Goal: Transaction & Acquisition: Purchase product/service

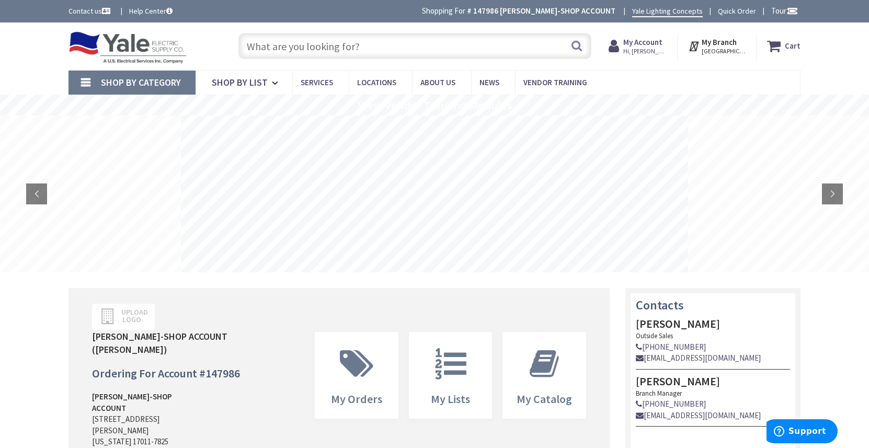
click at [291, 53] on input "text" at bounding box center [414, 46] width 353 height 26
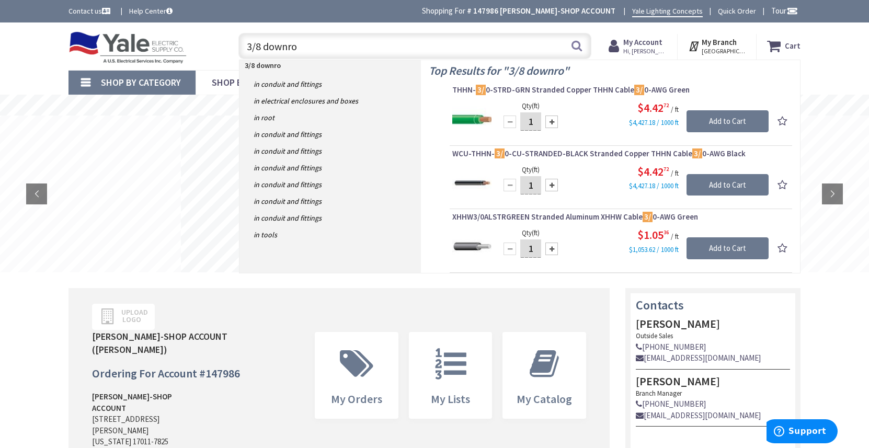
type input "3/8 downrod"
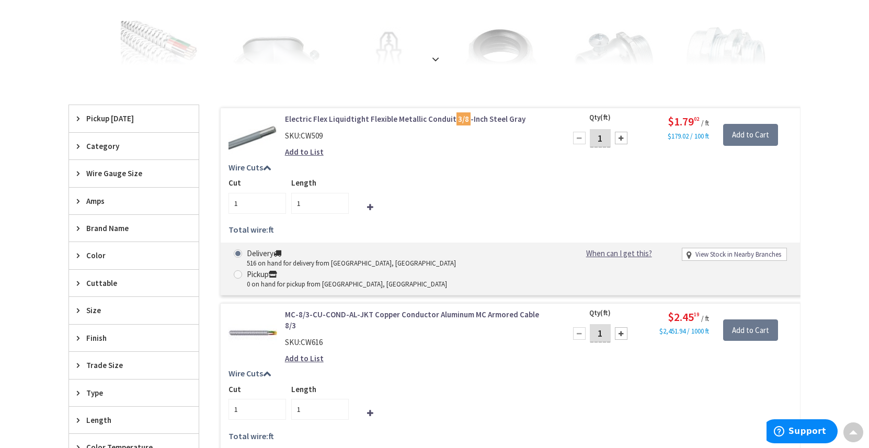
scroll to position [247, 0]
click at [353, 117] on link "Electric Flex Liquidtight Flexible Metallic Conduit 3/8 -Inch Steel Gray" at bounding box center [418, 119] width 266 height 11
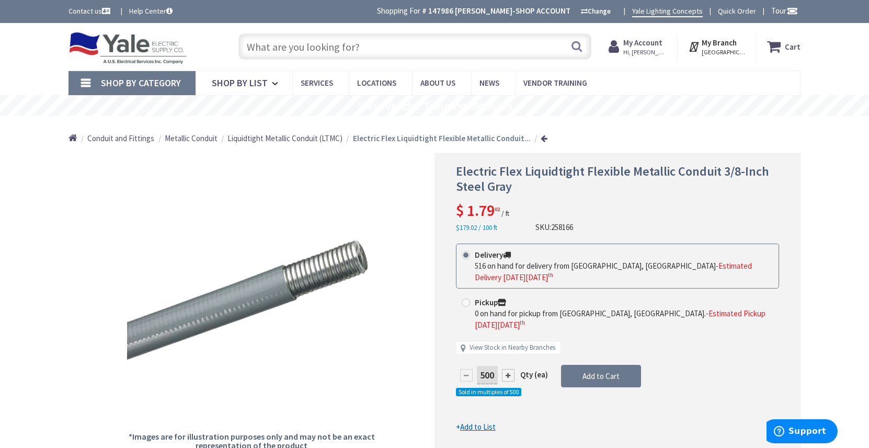
click at [357, 46] on input "text" at bounding box center [414, 46] width 353 height 26
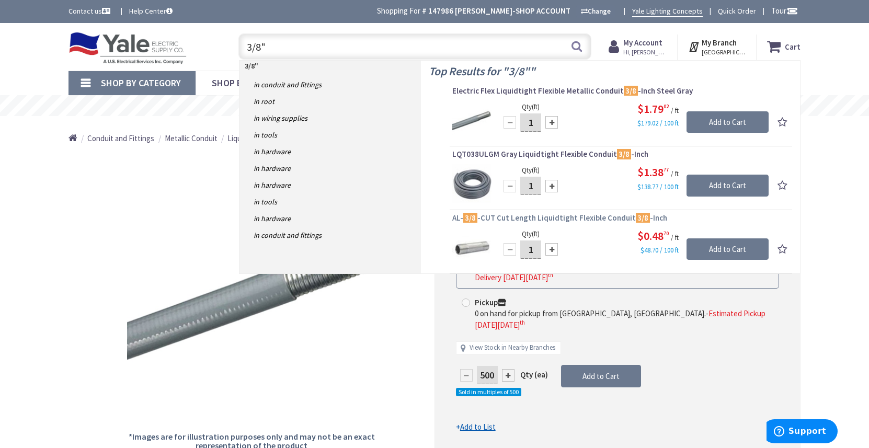
type input "3/8""
click at [549, 216] on span "AL- 3/8 -CUT Cut Length Liquidtight Flexible Conduit 3/8 -Inch" at bounding box center [620, 218] width 337 height 10
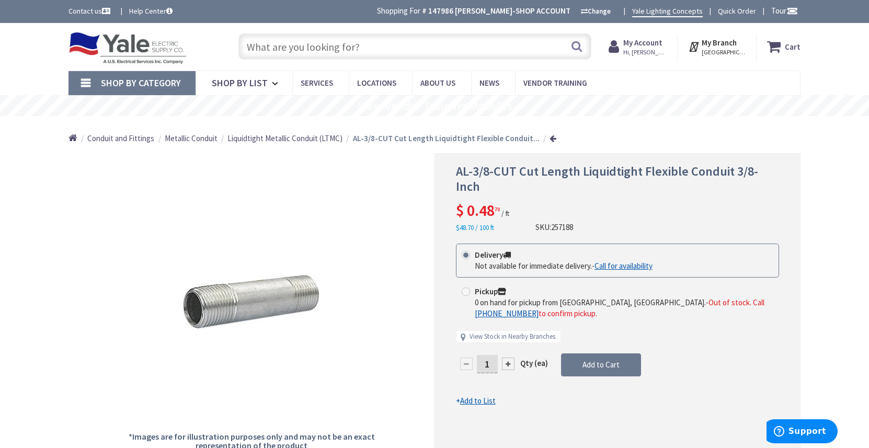
click at [381, 50] on input "text" at bounding box center [414, 46] width 353 height 26
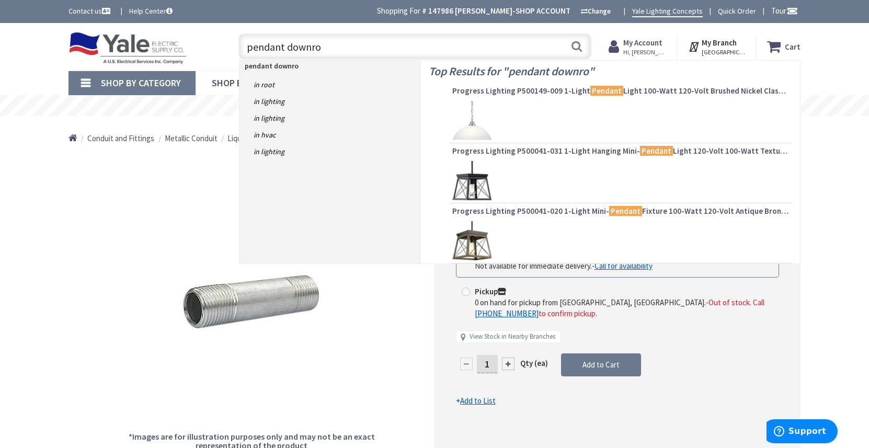
type input "pendant downrod"
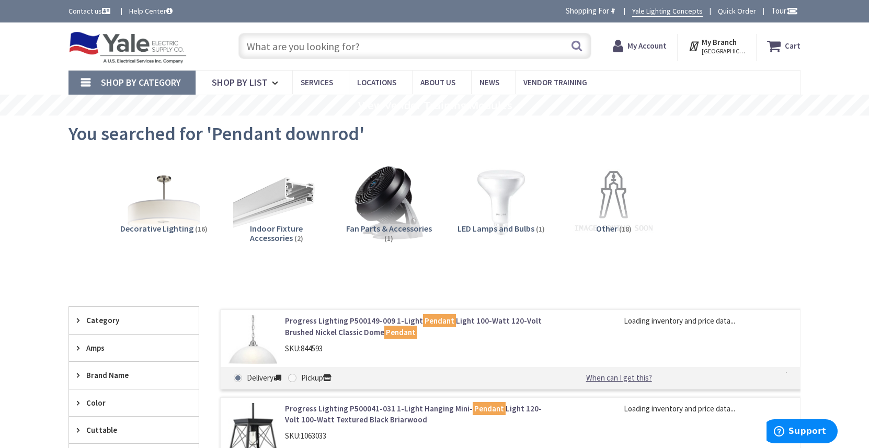
click at [326, 47] on input "text" at bounding box center [414, 46] width 353 height 26
